Goal: Task Accomplishment & Management: Complete application form

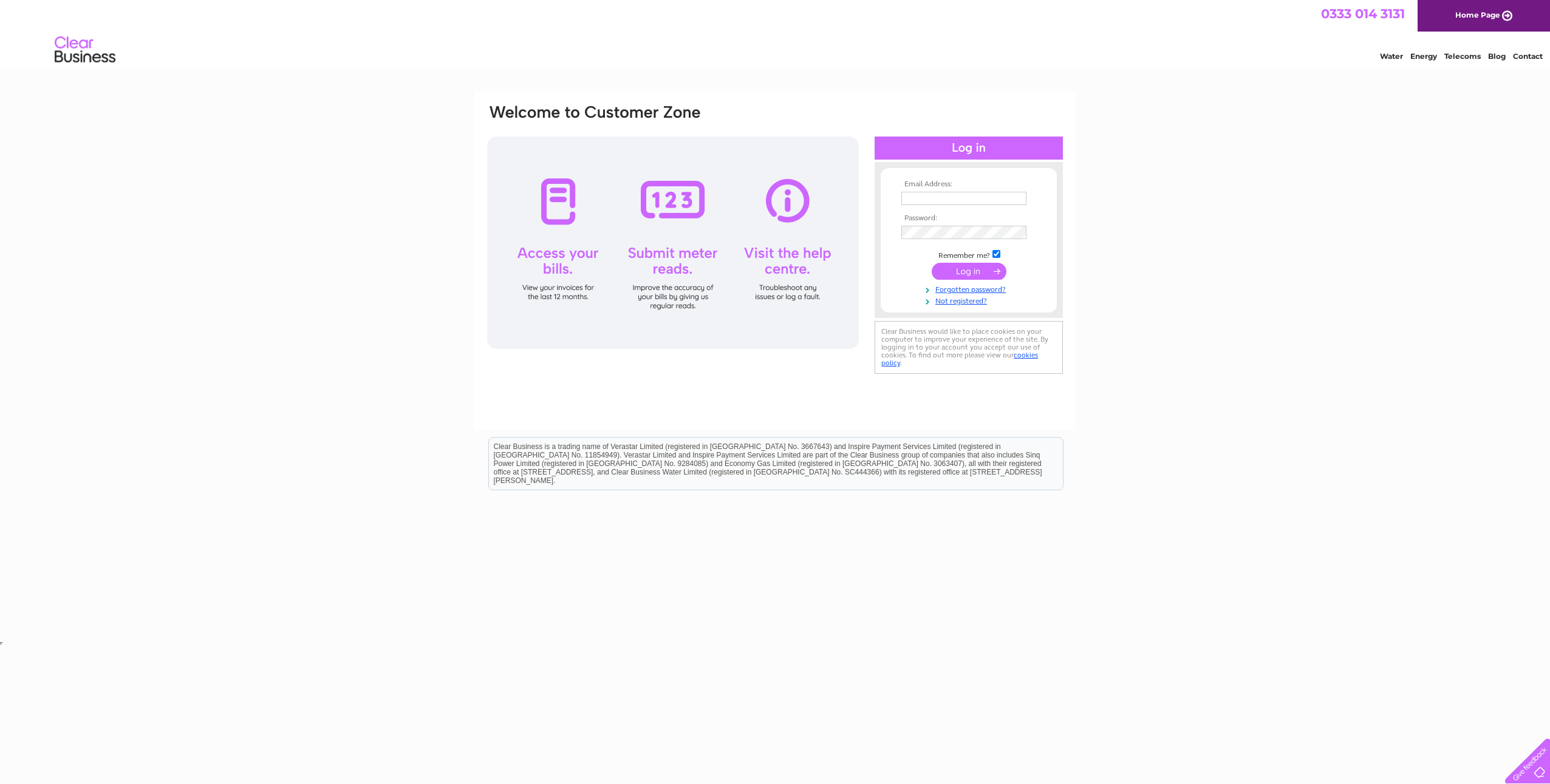
click at [944, 198] on input "text" at bounding box center [964, 198] width 125 height 14
type input "vgaal@nusconsulting.co.uk"
click at [989, 273] on input "submit" at bounding box center [968, 273] width 74 height 17
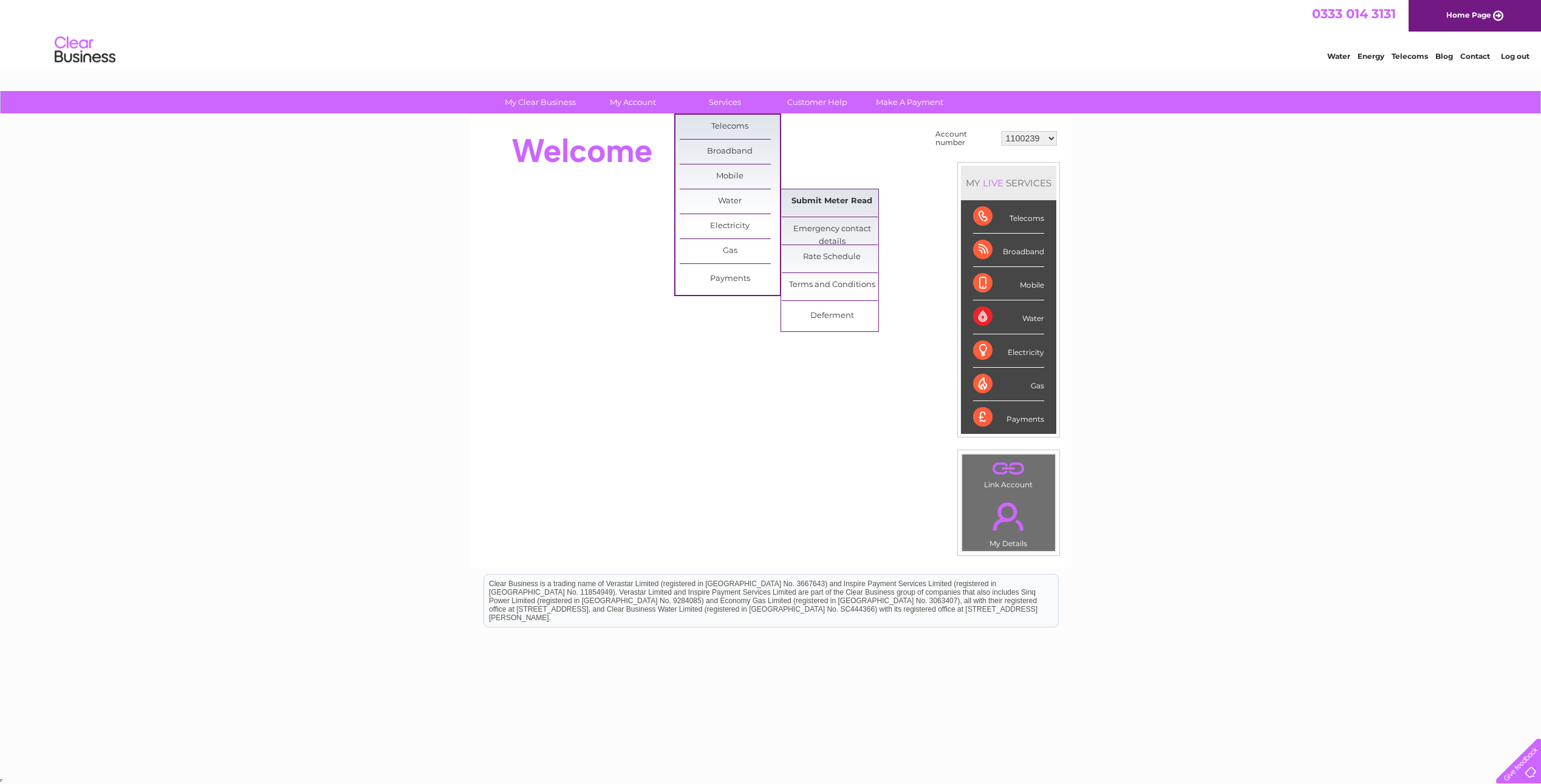
click at [804, 198] on link "Submit Meter Read" at bounding box center [831, 201] width 100 height 24
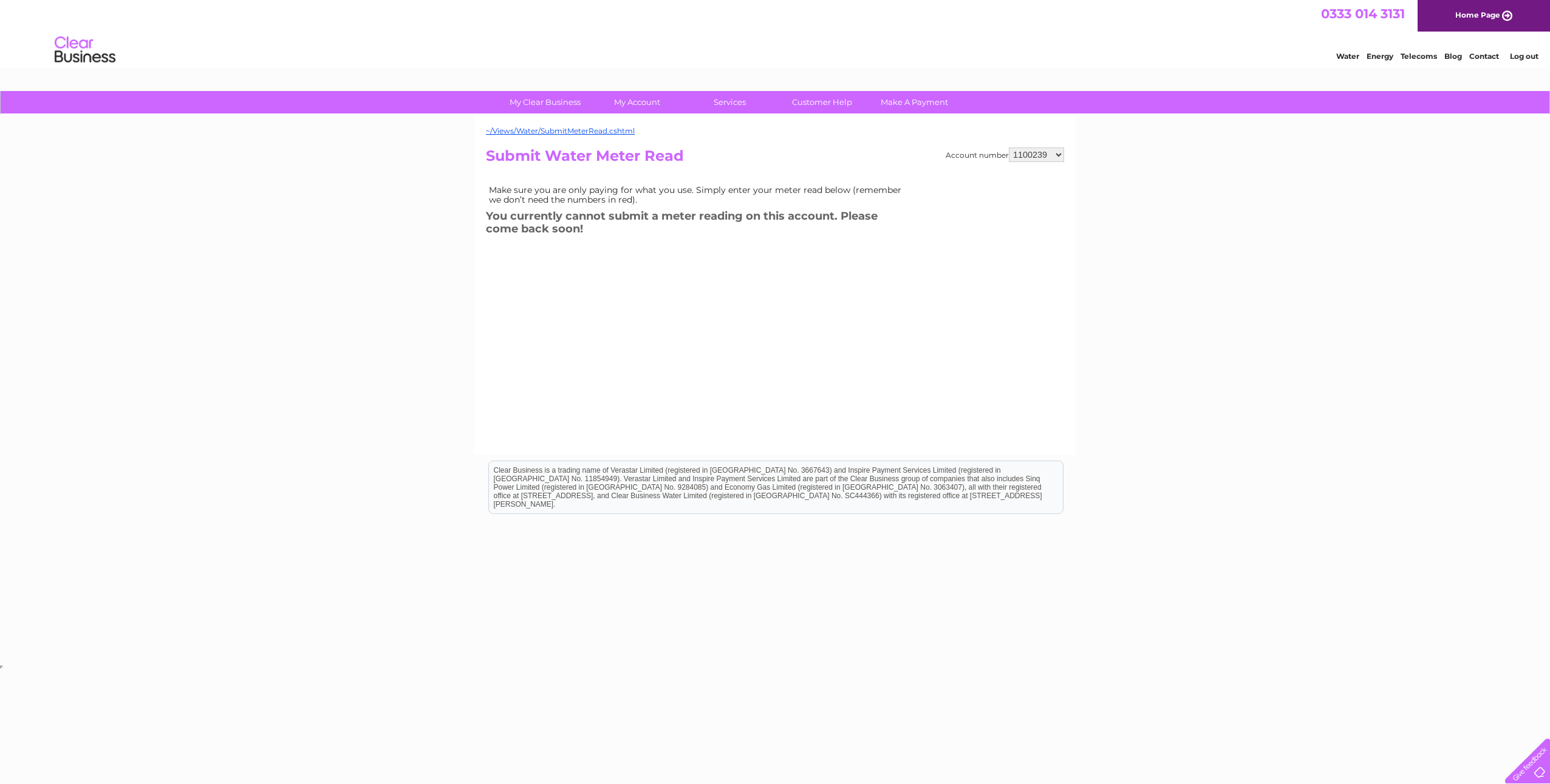
click at [1043, 156] on select "1100239 30280827 30284276 30286940 30287957 30298651 30298652 30298653 30298654…" at bounding box center [1037, 154] width 56 height 14
select select "30298654"
click at [1009, 147] on select "1100239 30280827 30284276 30286940 30287957 30298651 30298652 30298653 30298654…" at bounding box center [1037, 154] width 56 height 14
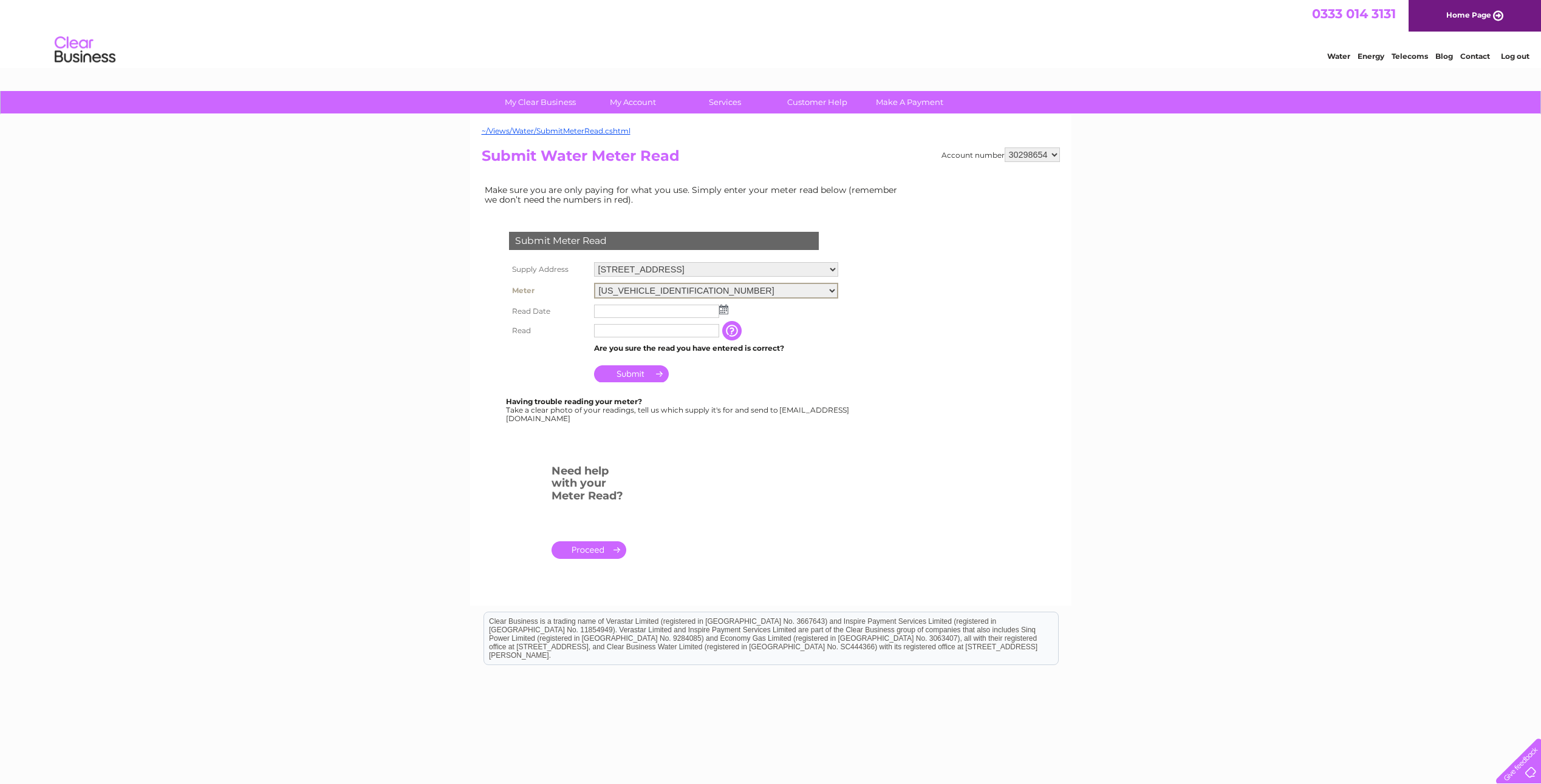
click at [715, 290] on select "06ELSTER21H763069 06ELSTER21M701840 08ELSTER-X10M360783" at bounding box center [716, 291] width 244 height 16
select select "370935"
click at [594, 283] on select "[US_VEHICLE_IDENTIFICATION_NUMBER] [US_VEHICLE_IDENTIFICATION_NUMBER] 08ELSTER-…" at bounding box center [716, 291] width 244 height 16
click at [725, 306] on img at bounding box center [724, 308] width 9 height 10
click at [662, 361] on link "1" at bounding box center [663, 362] width 20 height 12
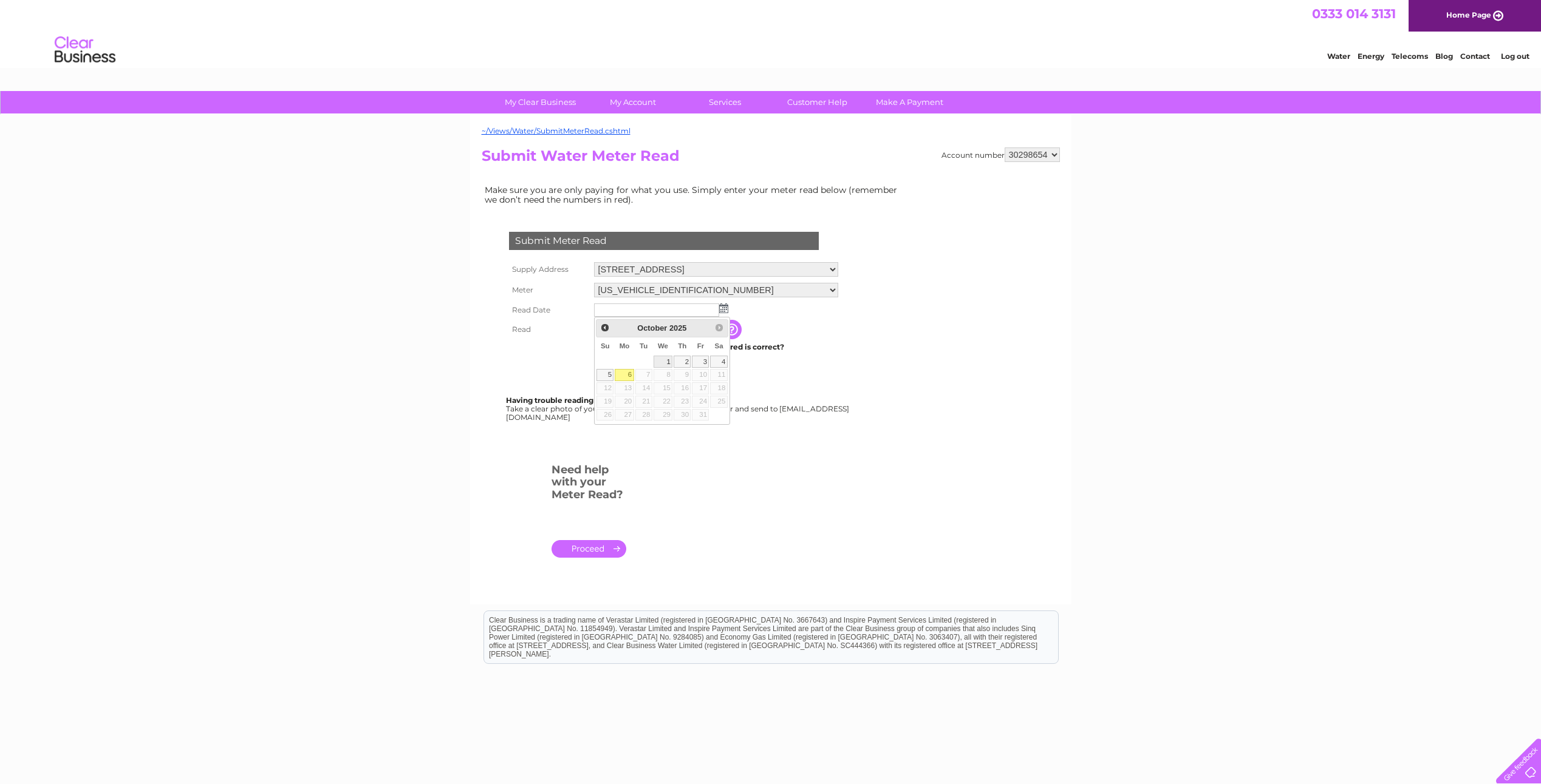
type input "2025/10/01"
click at [637, 324] on input "text" at bounding box center [657, 330] width 126 height 14
type input "11300"
click at [638, 371] on input "Submit" at bounding box center [631, 374] width 74 height 17
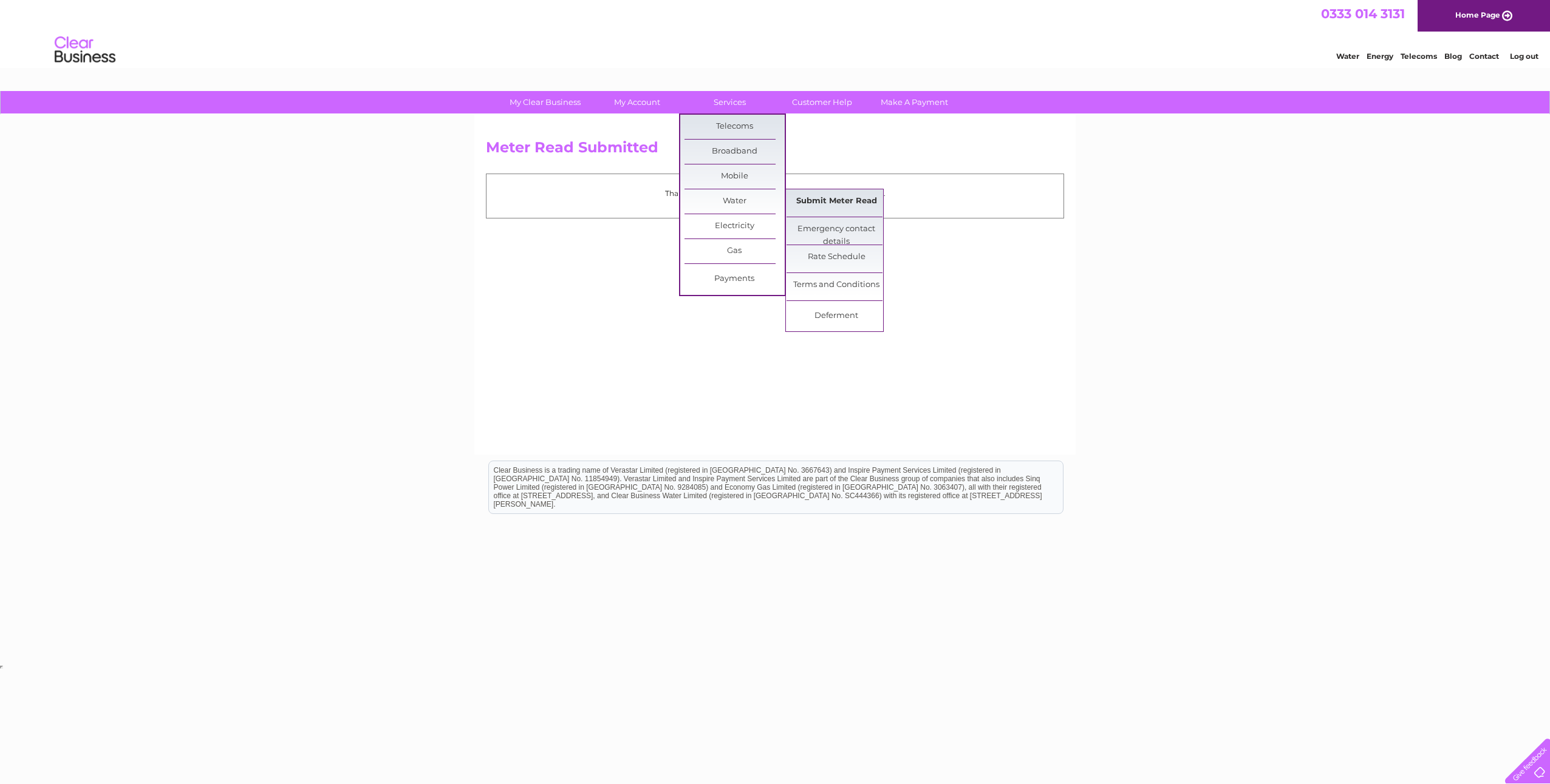
click at [810, 203] on link "Submit Meter Read" at bounding box center [836, 201] width 100 height 24
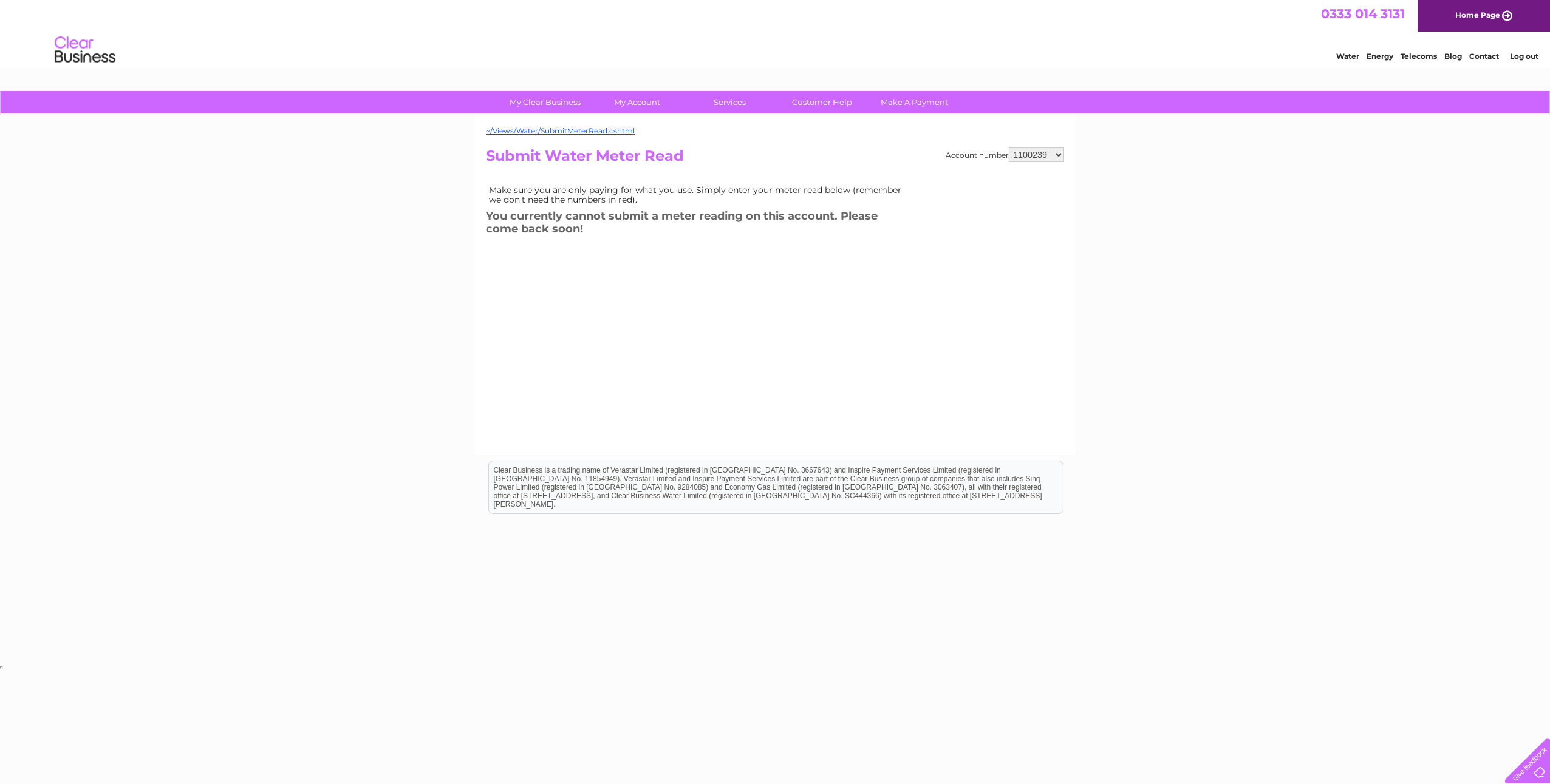
click at [1059, 155] on select "1100239 30280827 30284276 30286940 30287957 30298651 30298652 30298653 30298654…" at bounding box center [1037, 154] width 56 height 14
select select "30298654"
click at [1009, 147] on select "1100239 30280827 30284276 30286940 30287957 30298651 30298652 30298653 30298654…" at bounding box center [1037, 154] width 56 height 14
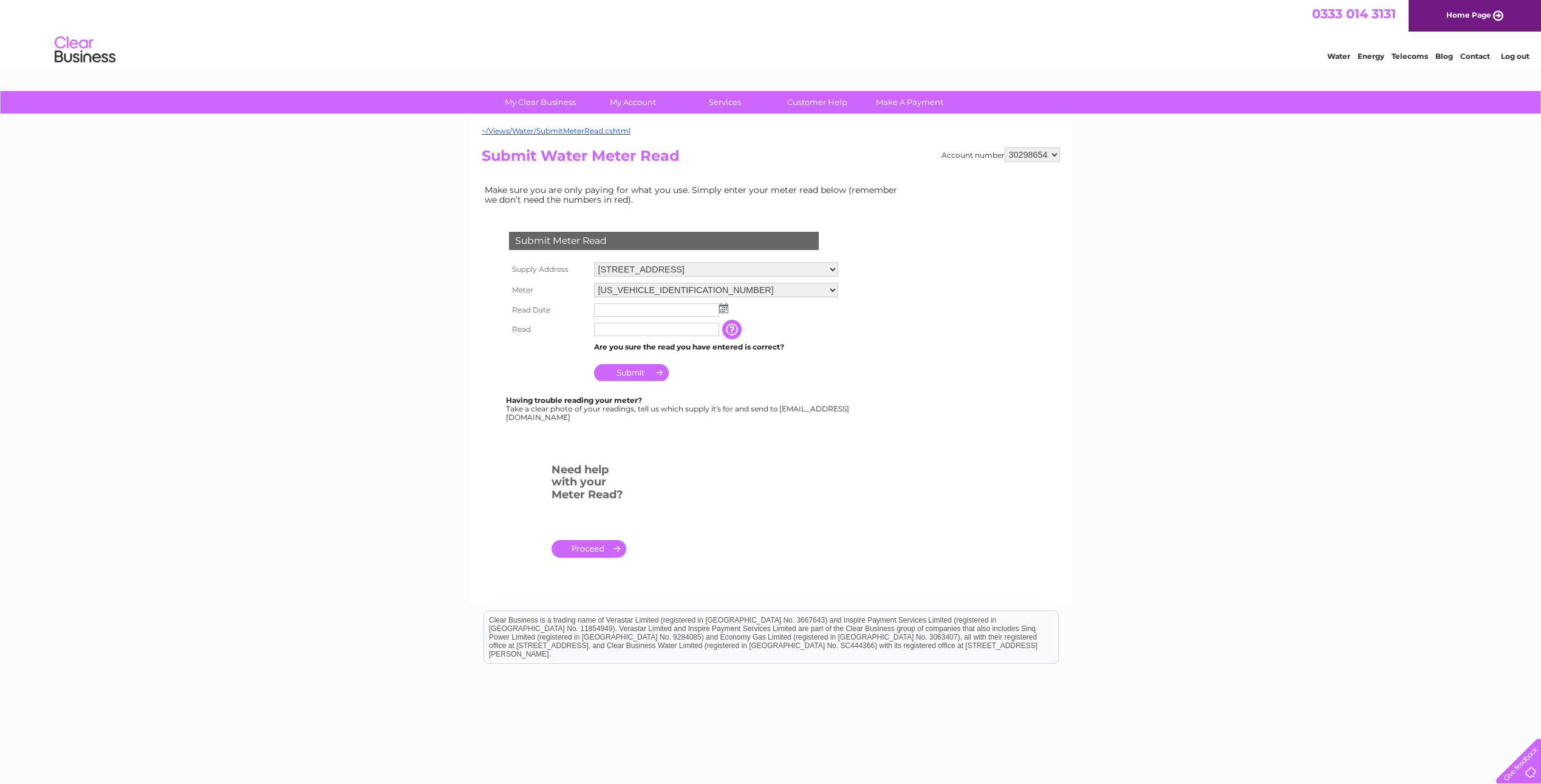
click at [694, 290] on select "06ELSTER21H763069 06ELSTER21M701840 08ELSTER-X10M360783" at bounding box center [716, 290] width 244 height 14
select select "370936"
click at [594, 283] on select "06ELSTER21H763069 06ELSTER21M701840 08ELSTER-X10M360783" at bounding box center [716, 291] width 244 height 16
click at [409, 430] on div "My Clear Business Login Details My Details My Preferences Link Account My Accou…" at bounding box center [770, 451] width 1541 height 721
click at [726, 308] on img at bounding box center [724, 308] width 9 height 10
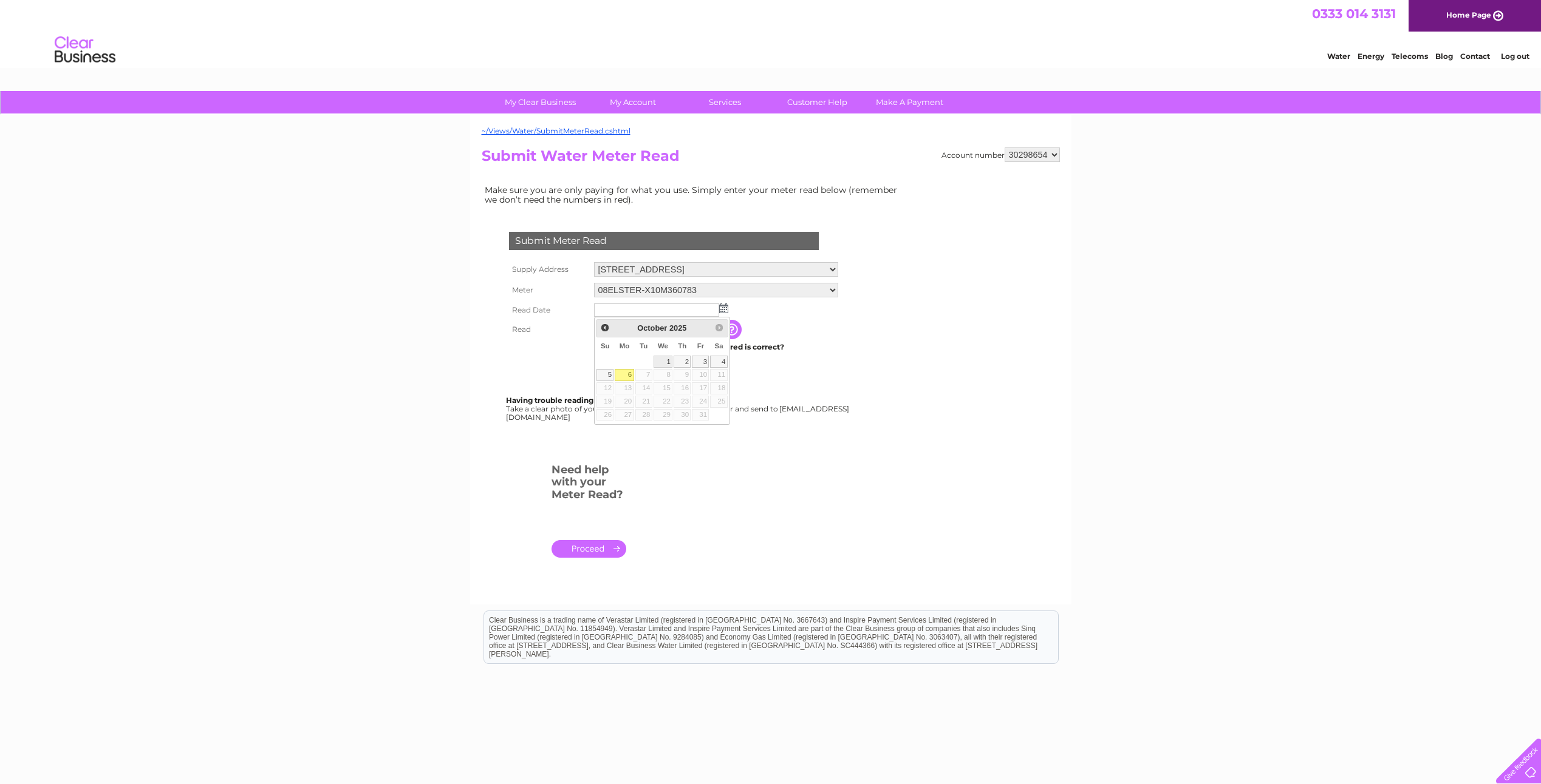
click at [664, 360] on link "1" at bounding box center [663, 362] width 20 height 12
type input "2025/10/01"
click at [616, 328] on input "text" at bounding box center [657, 330] width 126 height 14
type input "556"
click at [626, 369] on input "Submit" at bounding box center [631, 374] width 74 height 17
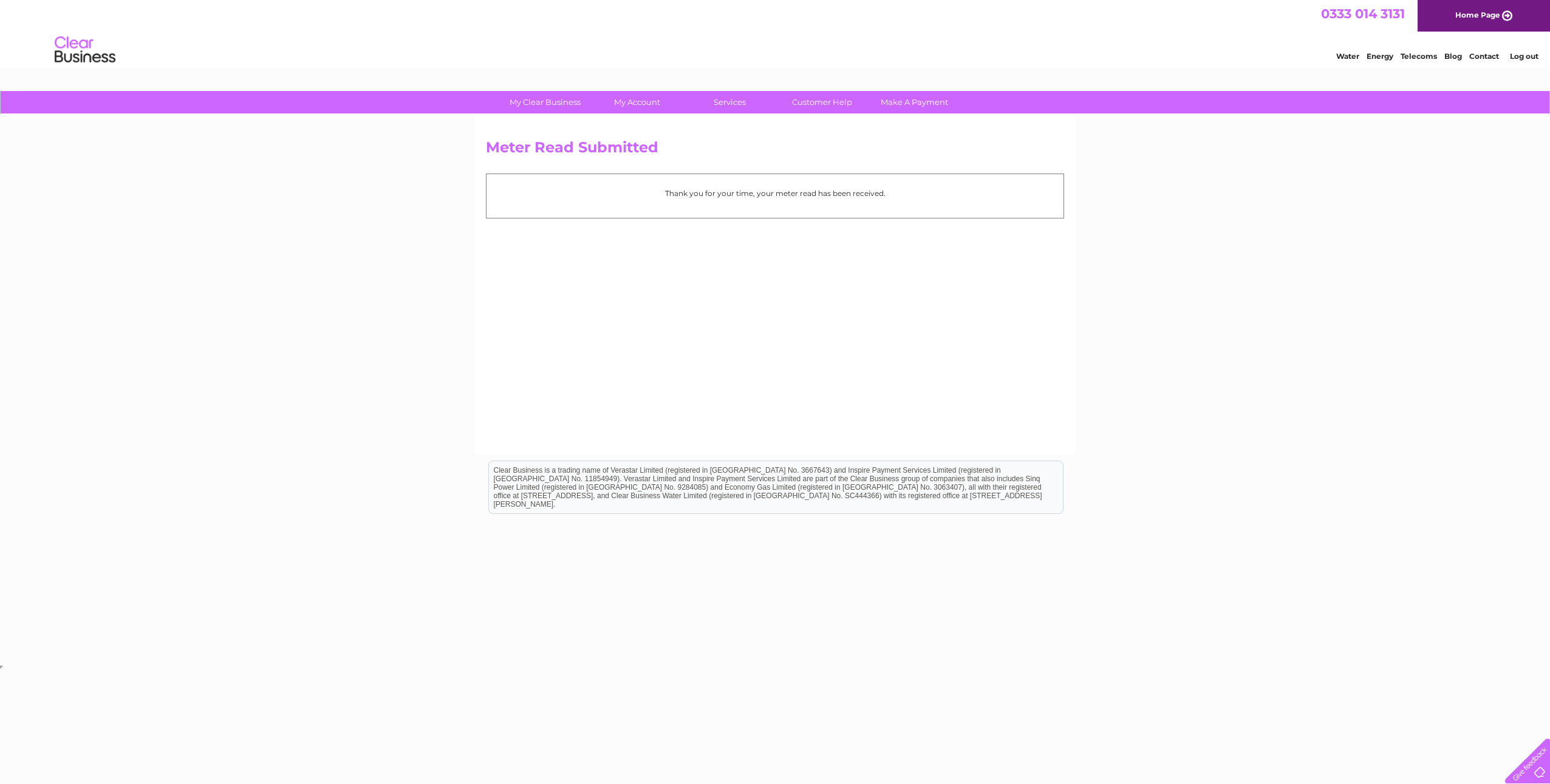
click at [1523, 55] on link "Log out" at bounding box center [1524, 56] width 29 height 9
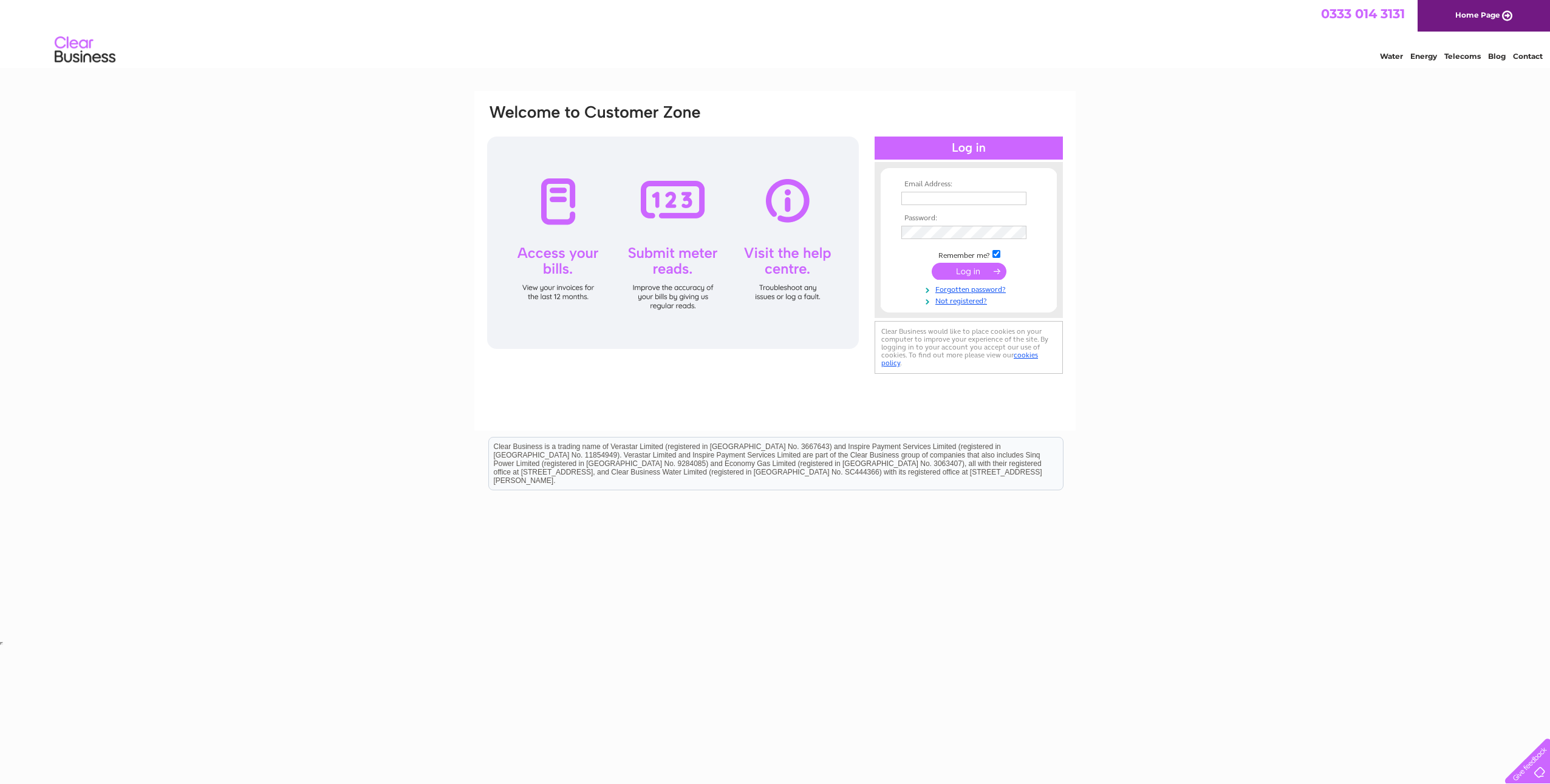
click at [942, 191] on td at bounding box center [969, 198] width 141 height 20
click at [947, 197] on input "text" at bounding box center [964, 198] width 125 height 14
type input "Dave.stonley@sgs.com"
drag, startPoint x: 973, startPoint y: 273, endPoint x: 960, endPoint y: 272, distance: 13.0
click at [973, 272] on input "submit" at bounding box center [968, 273] width 74 height 17
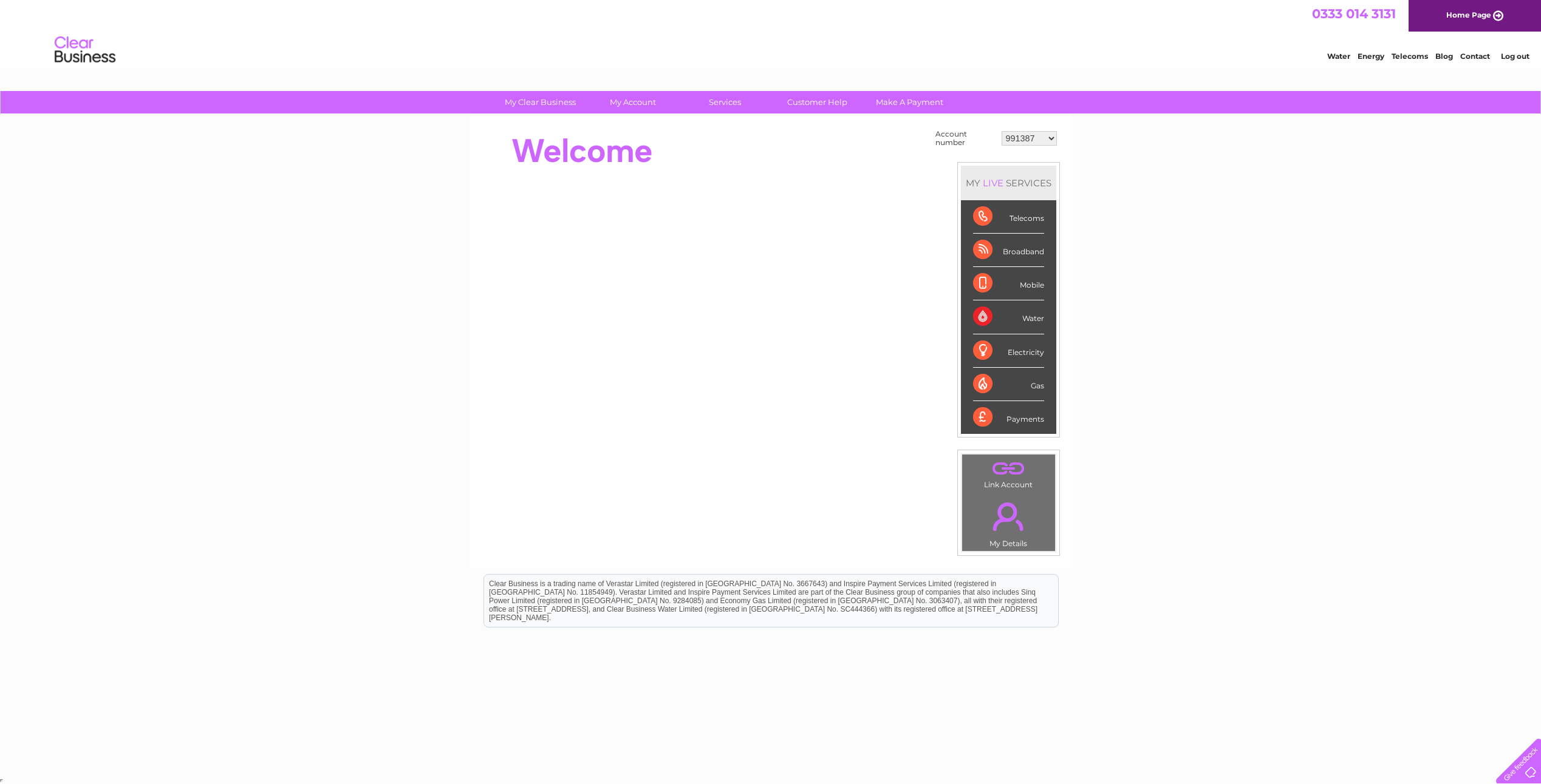
click at [1048, 141] on select "991387 991391 991395 991398 991400 1150553 30301169 30301316" at bounding box center [1029, 138] width 56 height 14
select select "30301169"
click at [1002, 131] on select "991387 991391 991395 991398 991400 1150553 30301169 30301316" at bounding box center [1029, 138] width 56 height 14
click at [730, 104] on link "Services" at bounding box center [724, 102] width 100 height 23
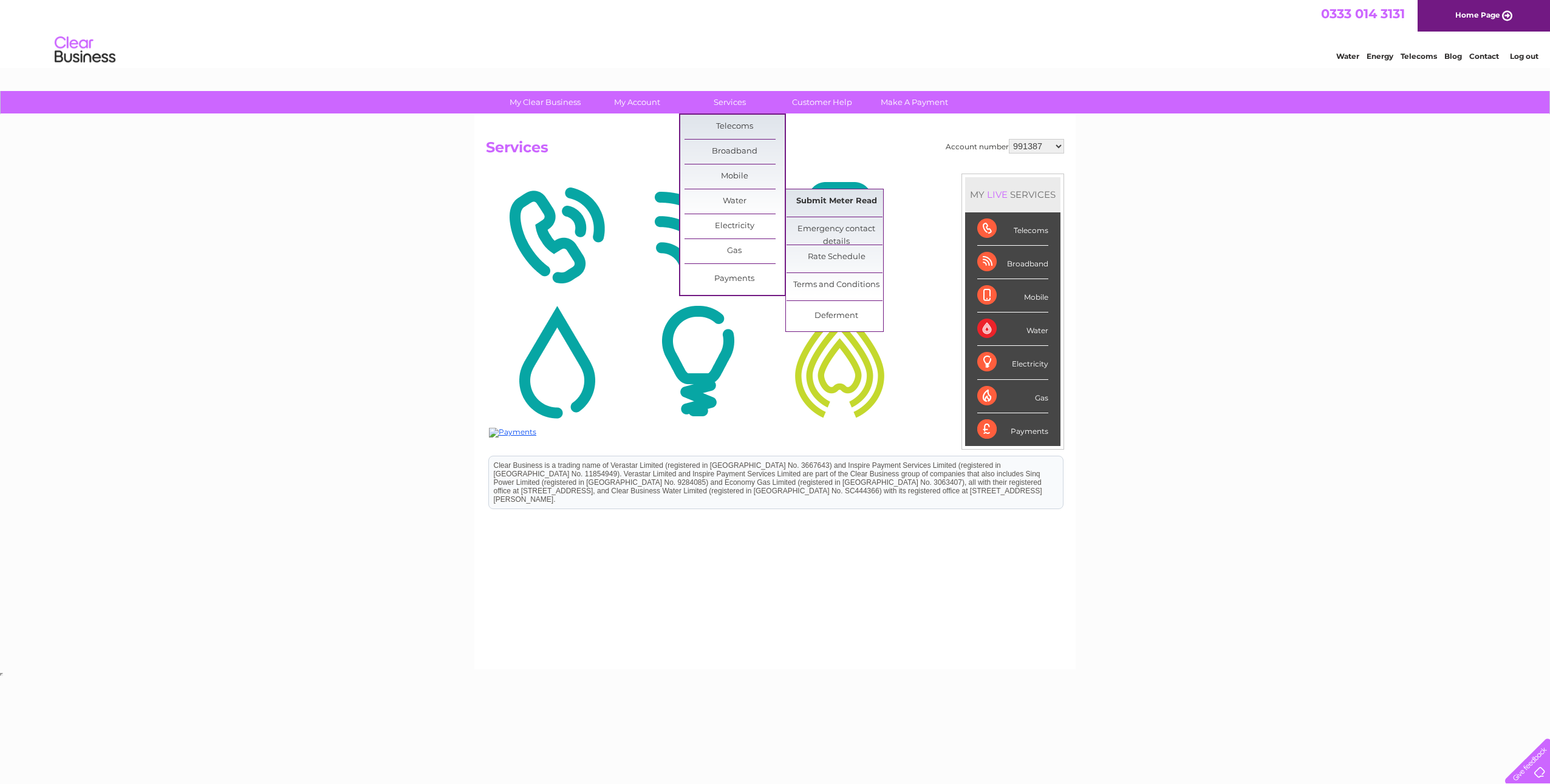
click at [835, 201] on link "Submit Meter Read" at bounding box center [836, 201] width 100 height 24
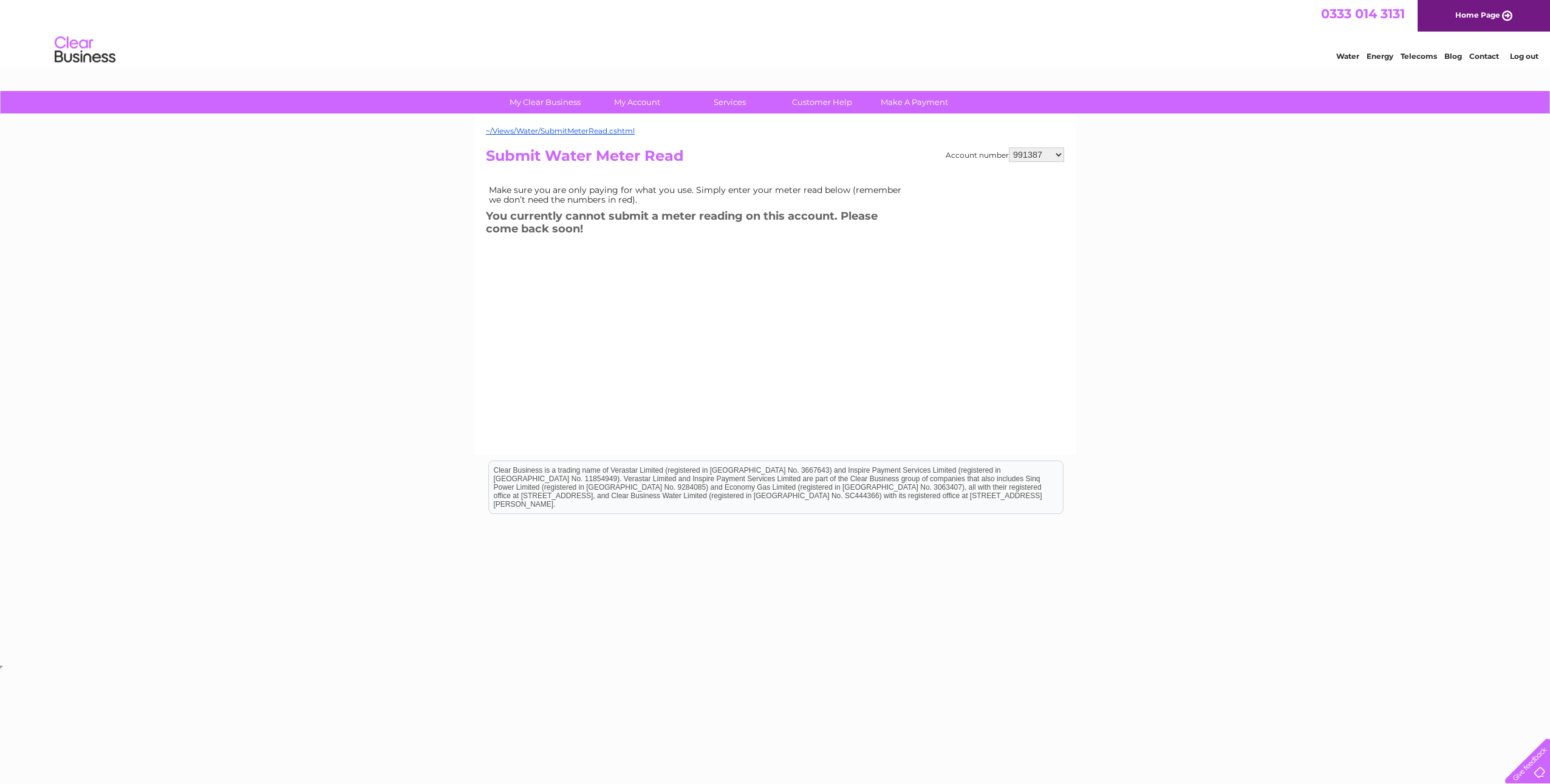
click at [1059, 155] on select "991387 991391 991395 991398 991400 1150553 30301169 30301316" at bounding box center [1037, 154] width 56 height 14
select select "30301169"
click at [1009, 147] on select "991387 991391 991395 991398 991400 1150553 30301169 30301316" at bounding box center [1037, 154] width 56 height 14
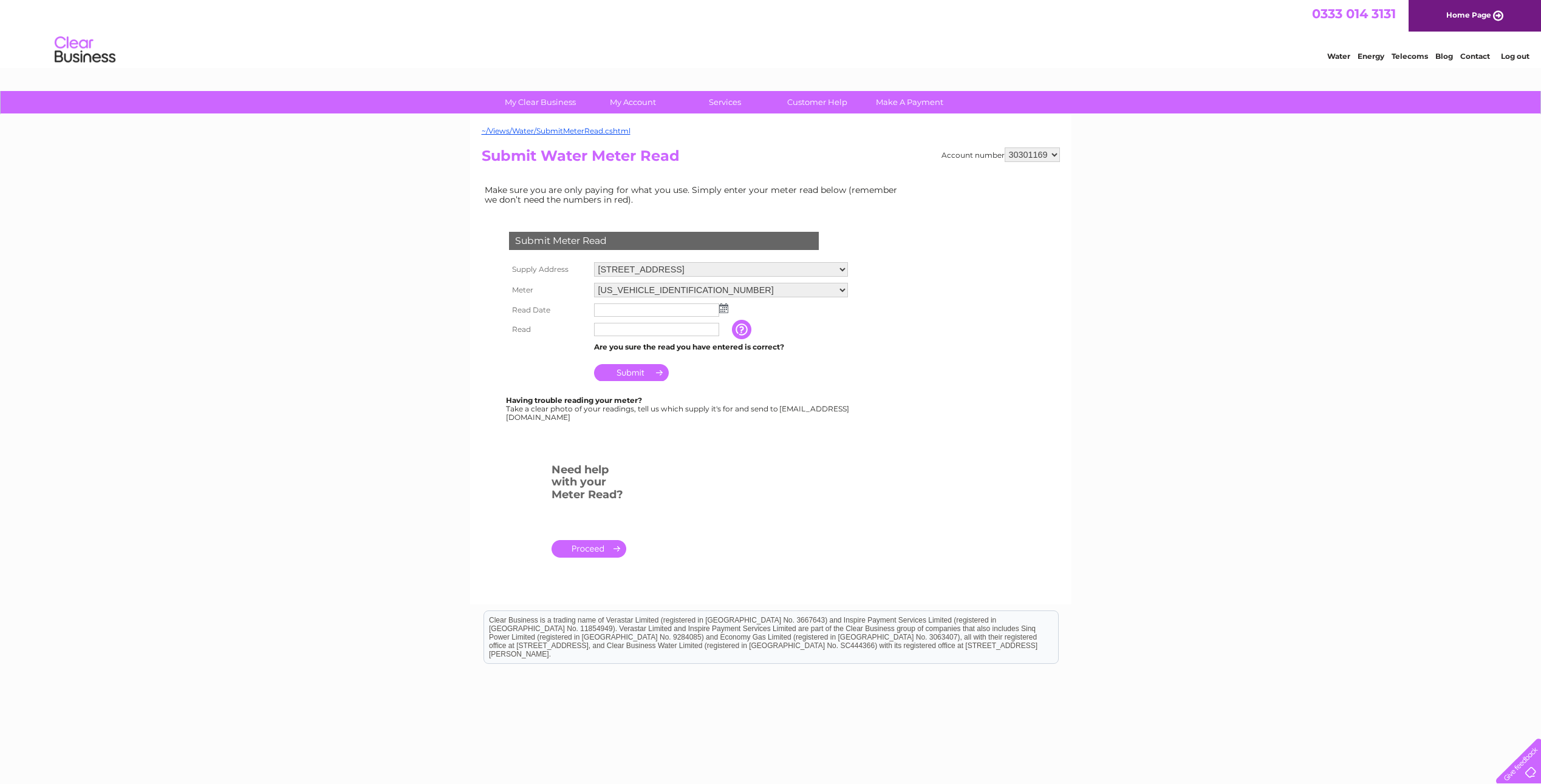
click at [715, 287] on select "[US_VEHICLE_IDENTIFICATION_NUMBER]" at bounding box center [721, 290] width 254 height 14
click at [733, 266] on select "Office [STREET_ADDRESS] [GEOGRAPHIC_DATA], [STREET_ADDRESS][GEOGRAPHIC_DATA][PE…" at bounding box center [721, 269] width 254 height 14
select select "574418"
click at [594, 262] on select "Office Wellheads Drive, Dyce, Aberdeen, AB21 7GQ The Links Industrial Park, 1-2…" at bounding box center [721, 270] width 254 height 16
click at [726, 307] on img at bounding box center [724, 308] width 9 height 10
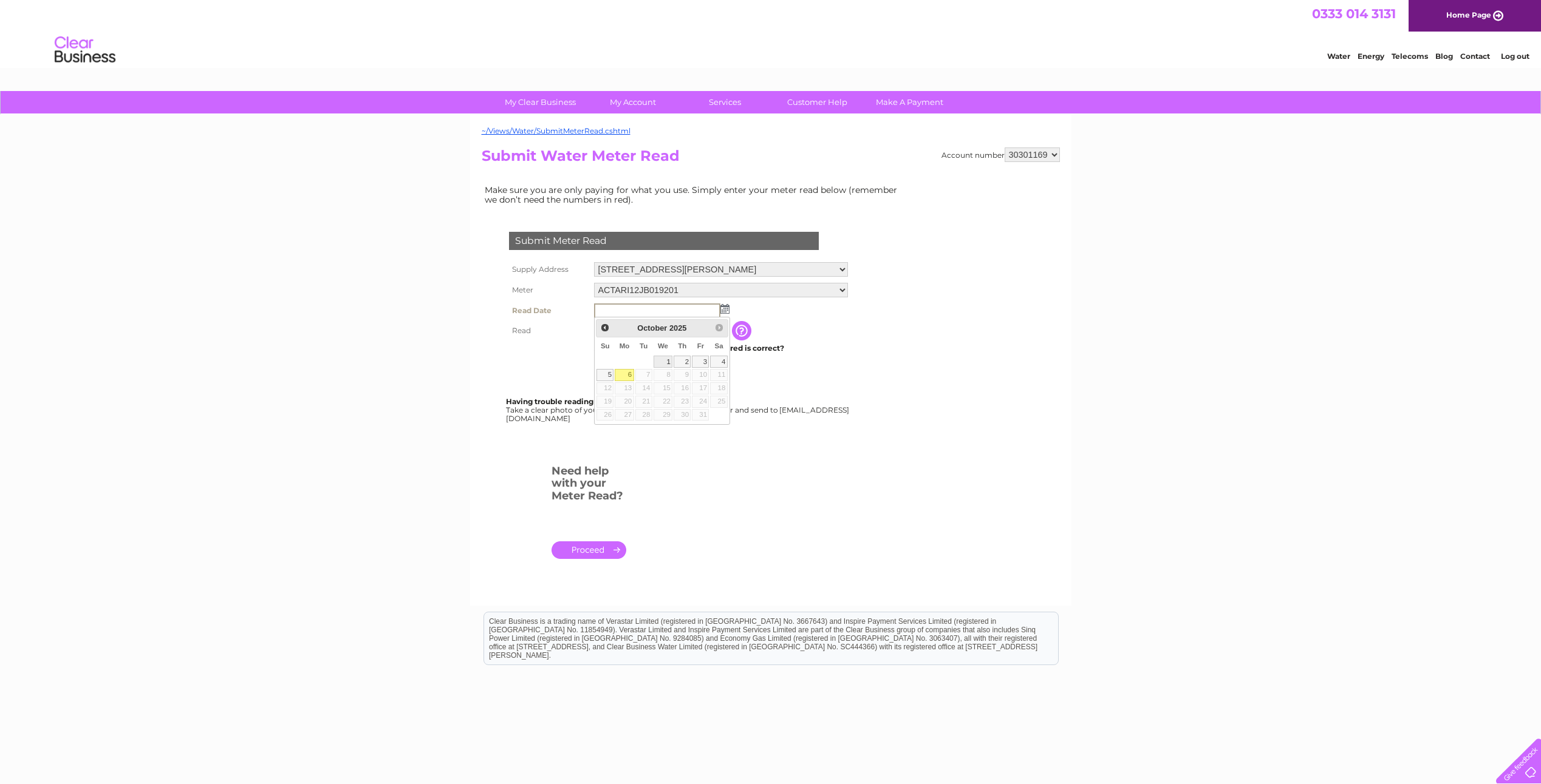
click at [666, 357] on link "1" at bounding box center [663, 362] width 20 height 12
type input "[DATE]"
click at [267, 478] on div "My Clear Business Login Details My Details My Preferences Link Account My Accou…" at bounding box center [770, 451] width 1541 height 721
click at [660, 328] on input "text" at bounding box center [657, 330] width 125 height 14
paste input "30784"
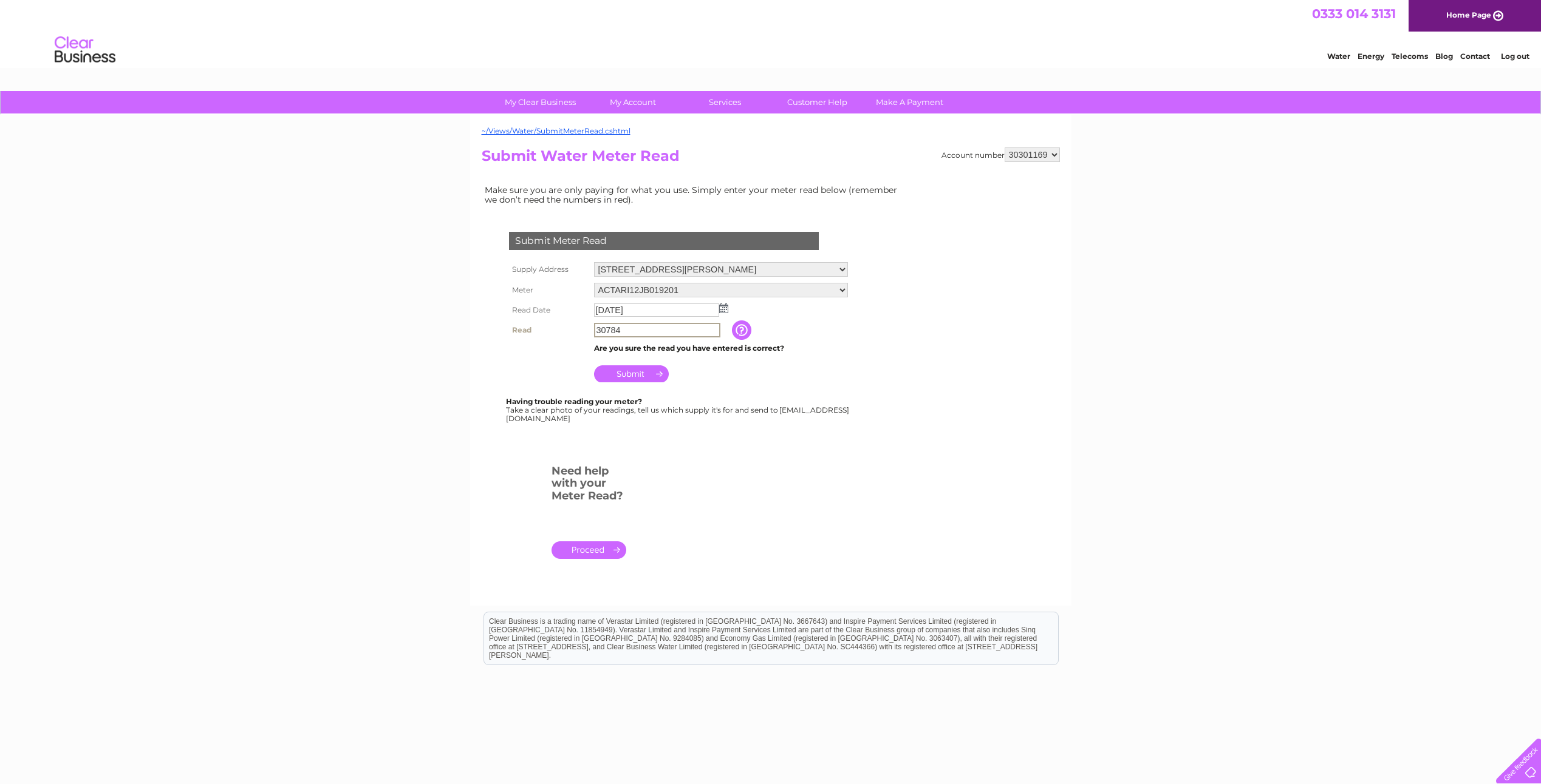
type input "30784"
click at [657, 372] on input "Submit" at bounding box center [631, 374] width 74 height 17
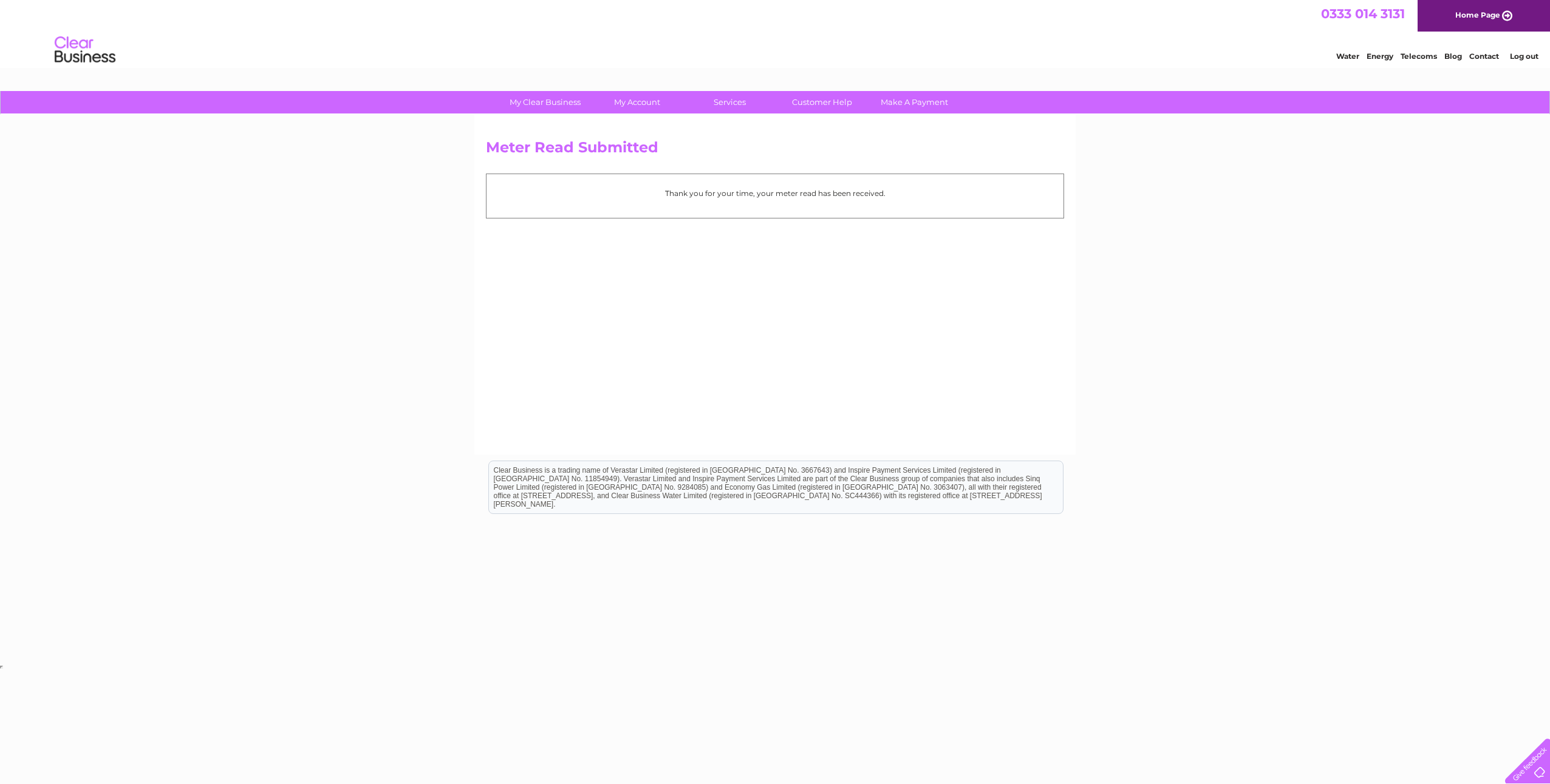
click at [1534, 56] on link "Log out" at bounding box center [1524, 56] width 29 height 9
